Goal: Transaction & Acquisition: Purchase product/service

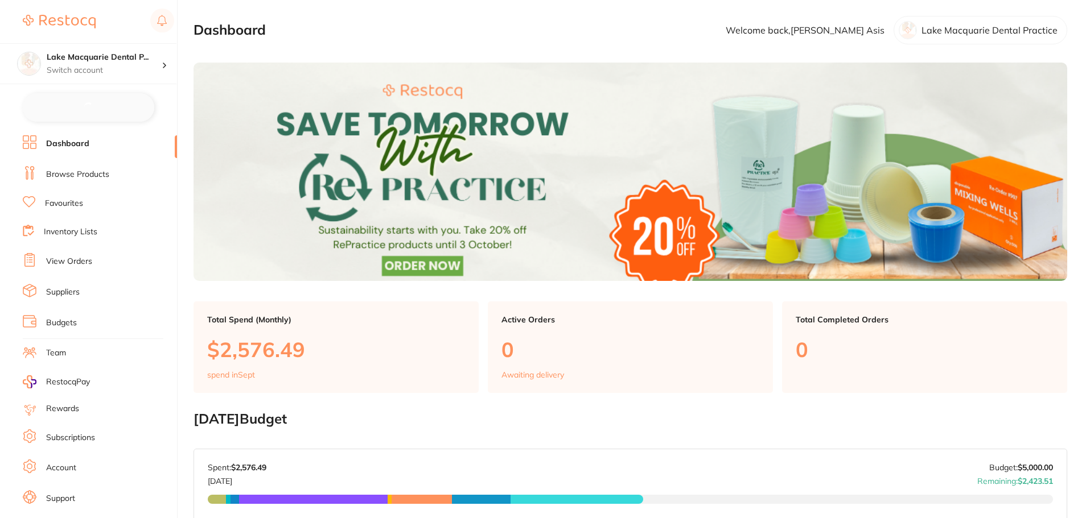
checkbox input "false"
click at [80, 172] on link "Browse Products" at bounding box center [77, 173] width 63 height 11
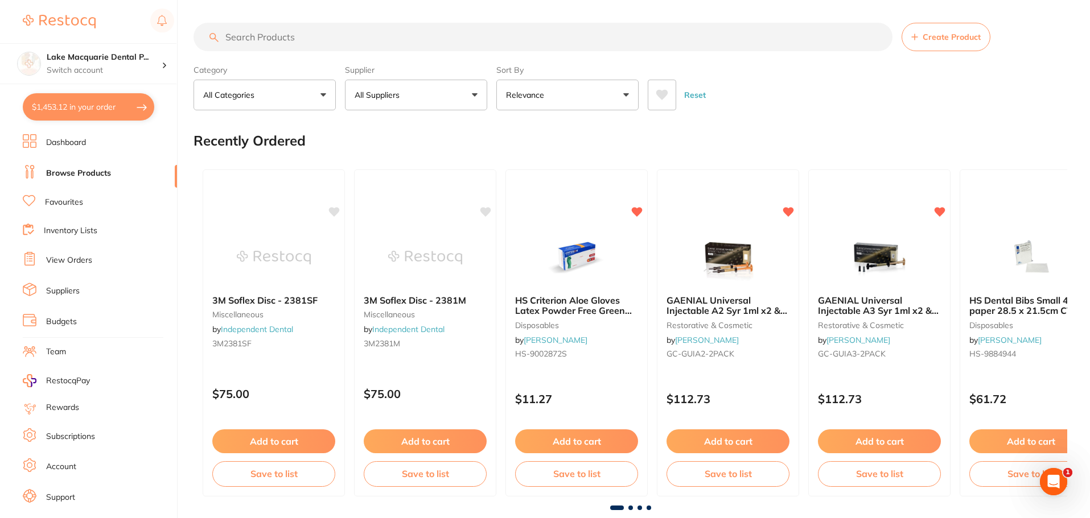
click at [324, 39] on input "search" at bounding box center [542, 37] width 699 height 28
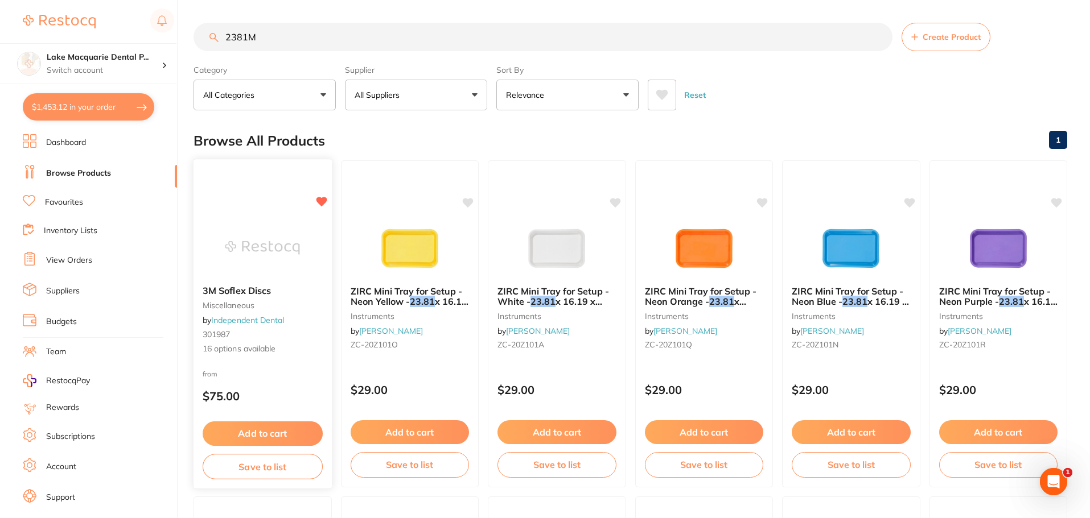
type input "2381M"
click at [291, 250] on img at bounding box center [262, 247] width 75 height 57
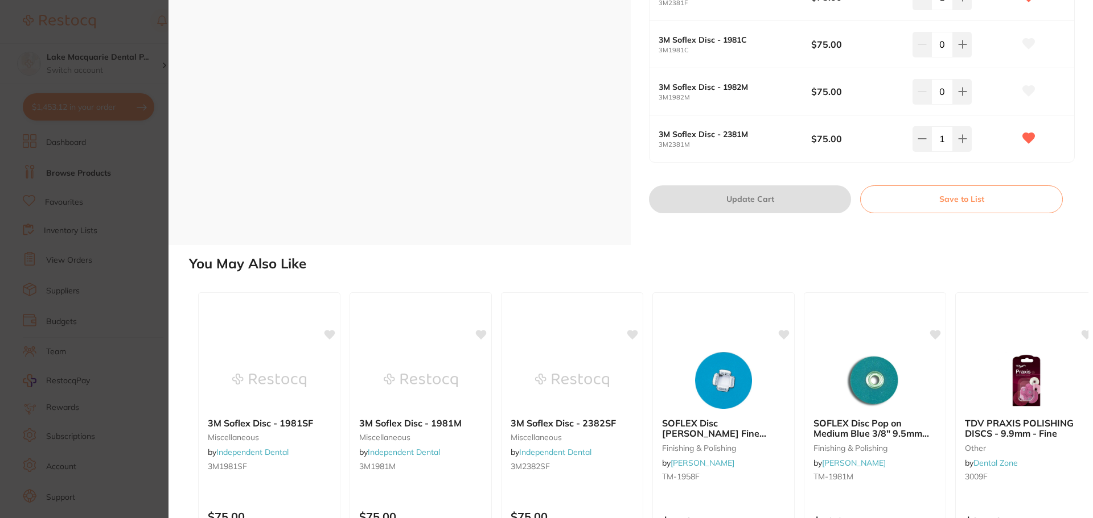
click at [105, 354] on section "3M Soflex Discs miscellaneous by Independent Dental Product Code: 301987 ESC Pr…" at bounding box center [546, 259] width 1093 height 518
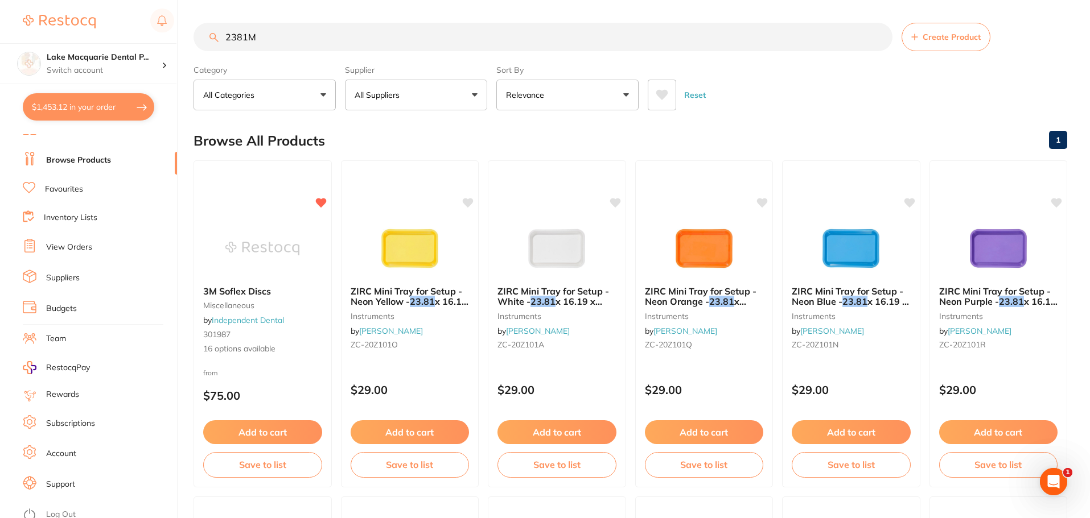
scroll to position [19, 0]
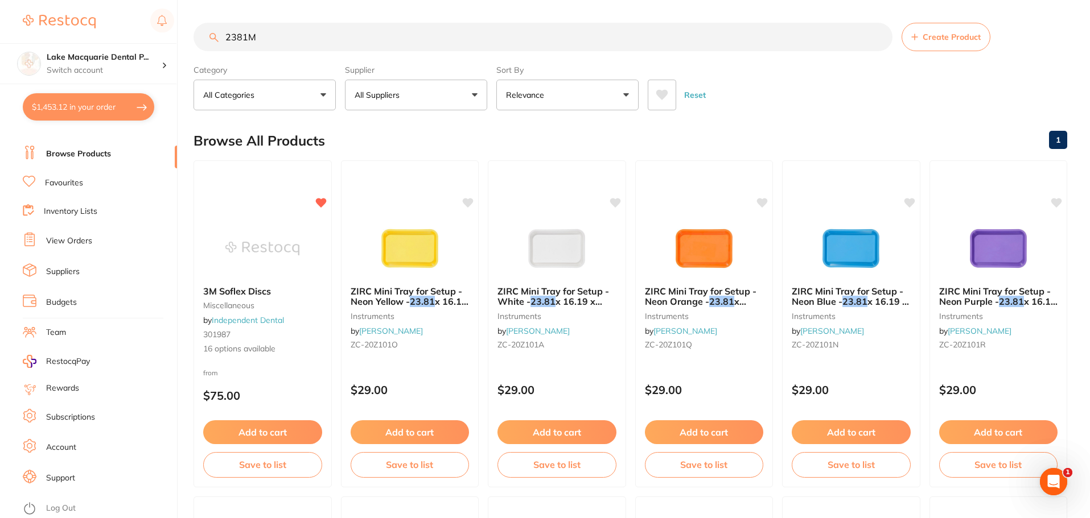
click at [60, 513] on link "Log Out" at bounding box center [61, 508] width 30 height 11
